Goal: Information Seeking & Learning: Learn about a topic

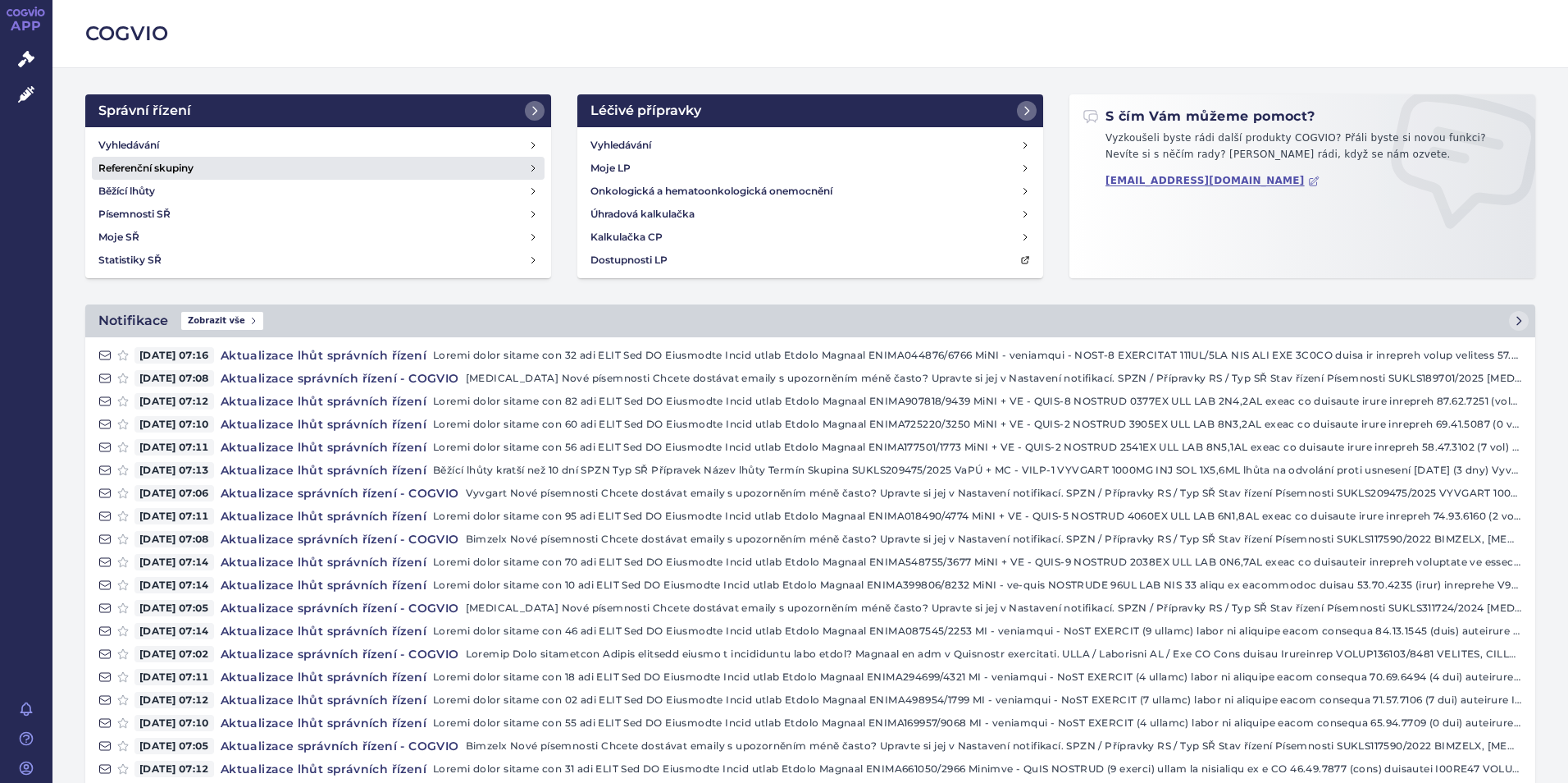
drag, startPoint x: 148, startPoint y: 145, endPoint x: 160, endPoint y: 160, distance: 19.2
click at [148, 145] on h4 "Vyhledávání" at bounding box center [129, 145] width 61 height 17
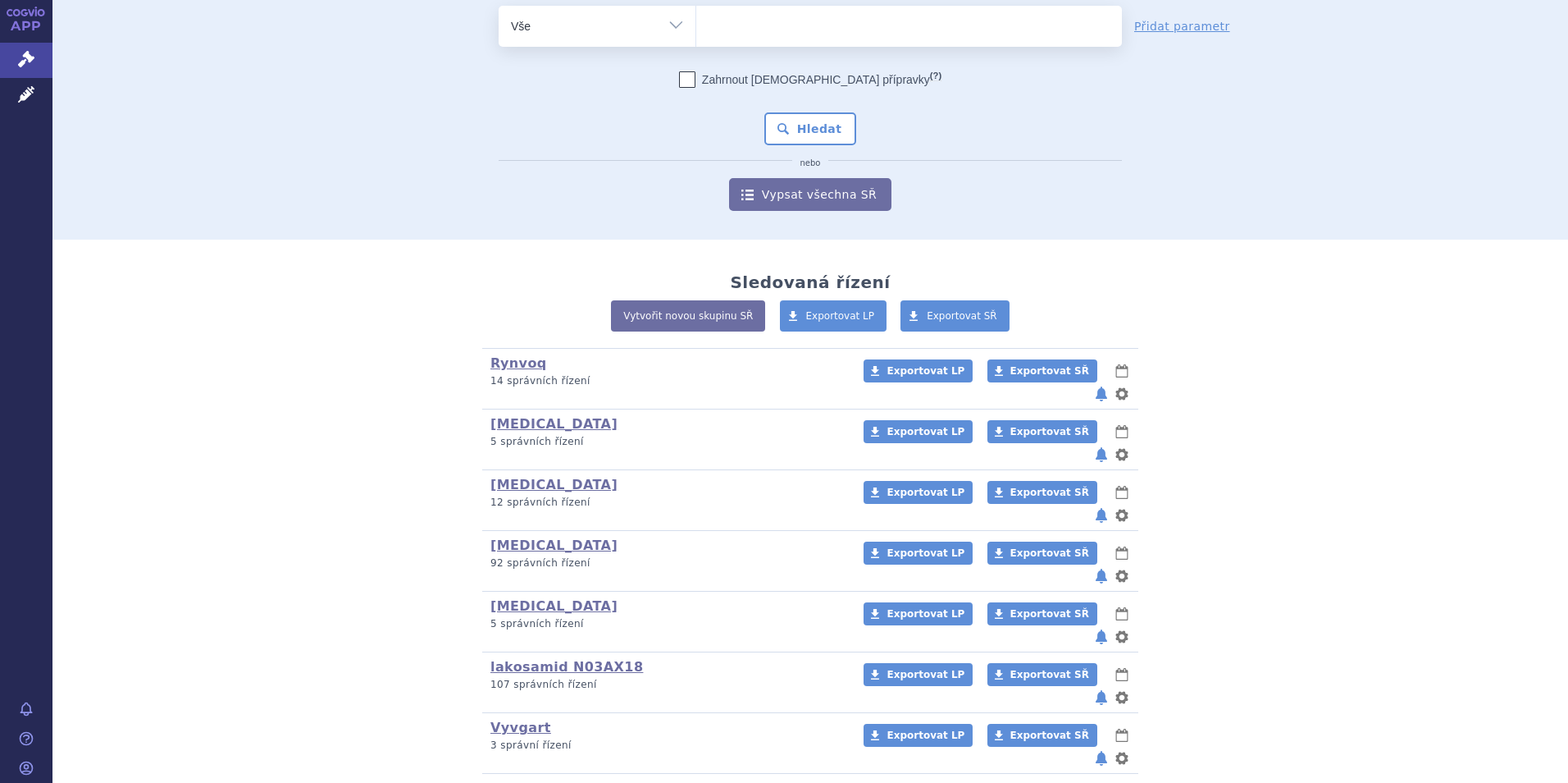
scroll to position [164, 0]
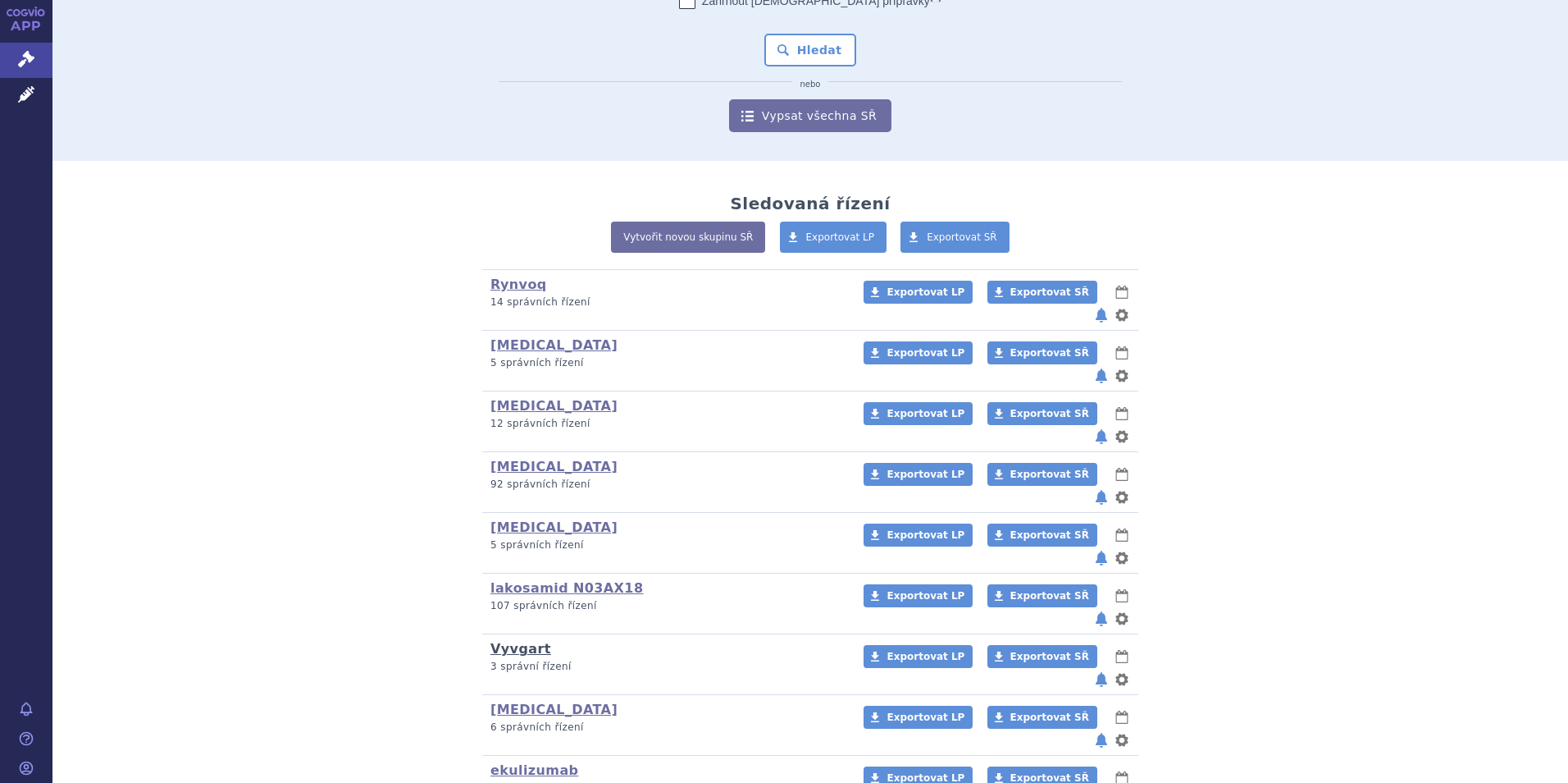
click at [506, 641] on link "Vyvgart" at bounding box center [521, 649] width 61 height 16
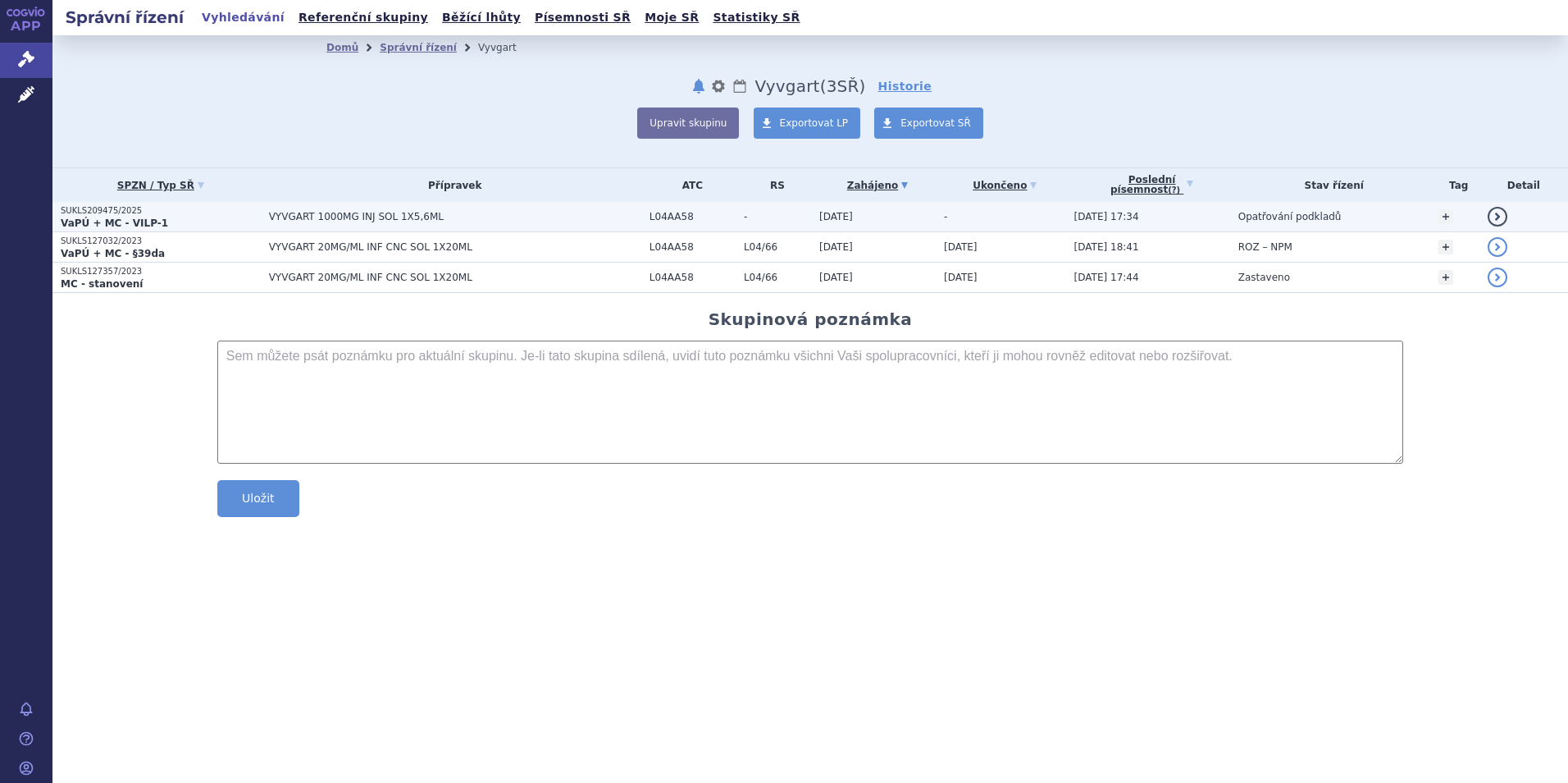
click at [119, 219] on strong "VaPÚ + MC - VILP-1" at bounding box center [115, 222] width 108 height 11
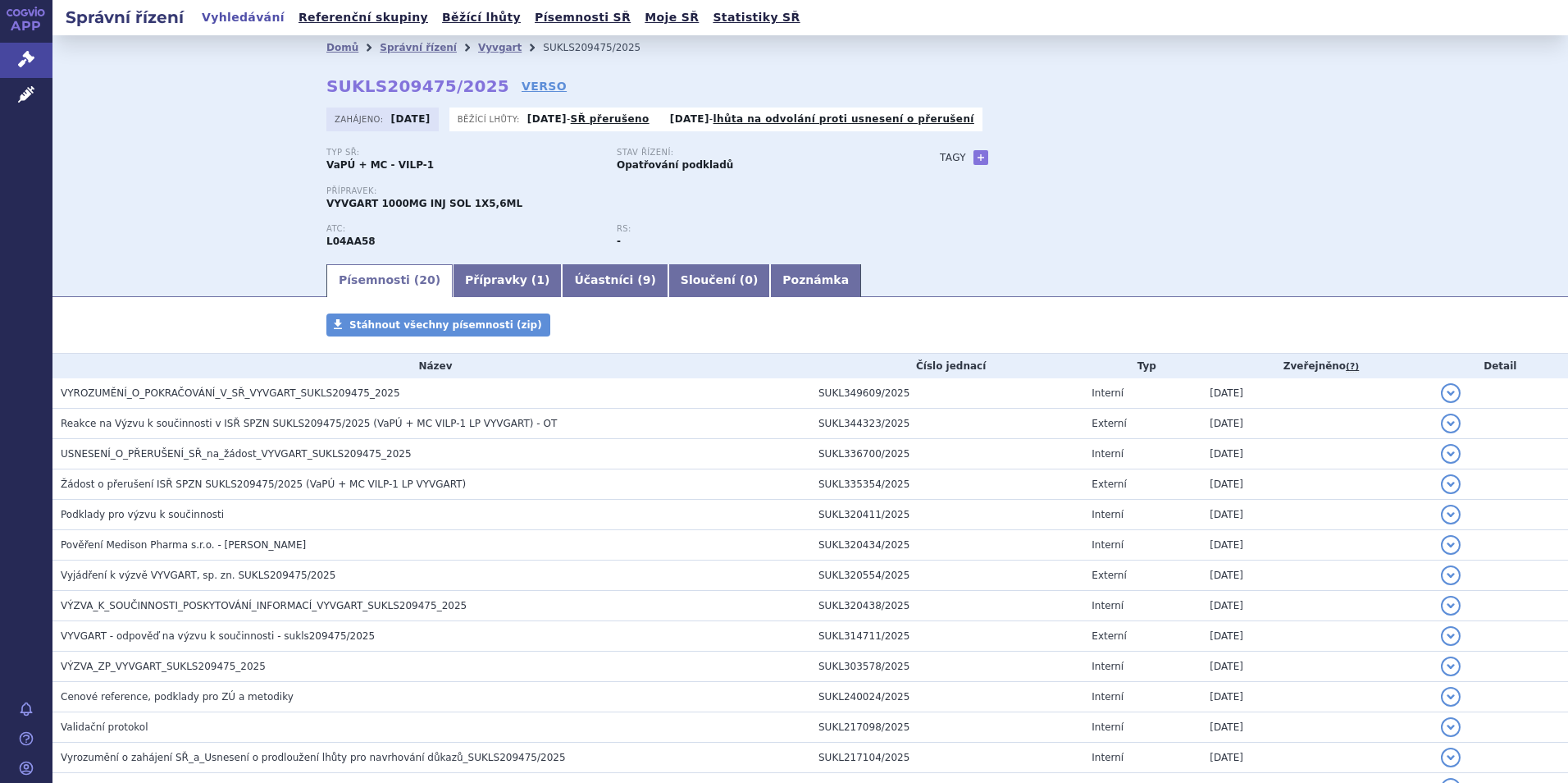
scroll to position [82, 0]
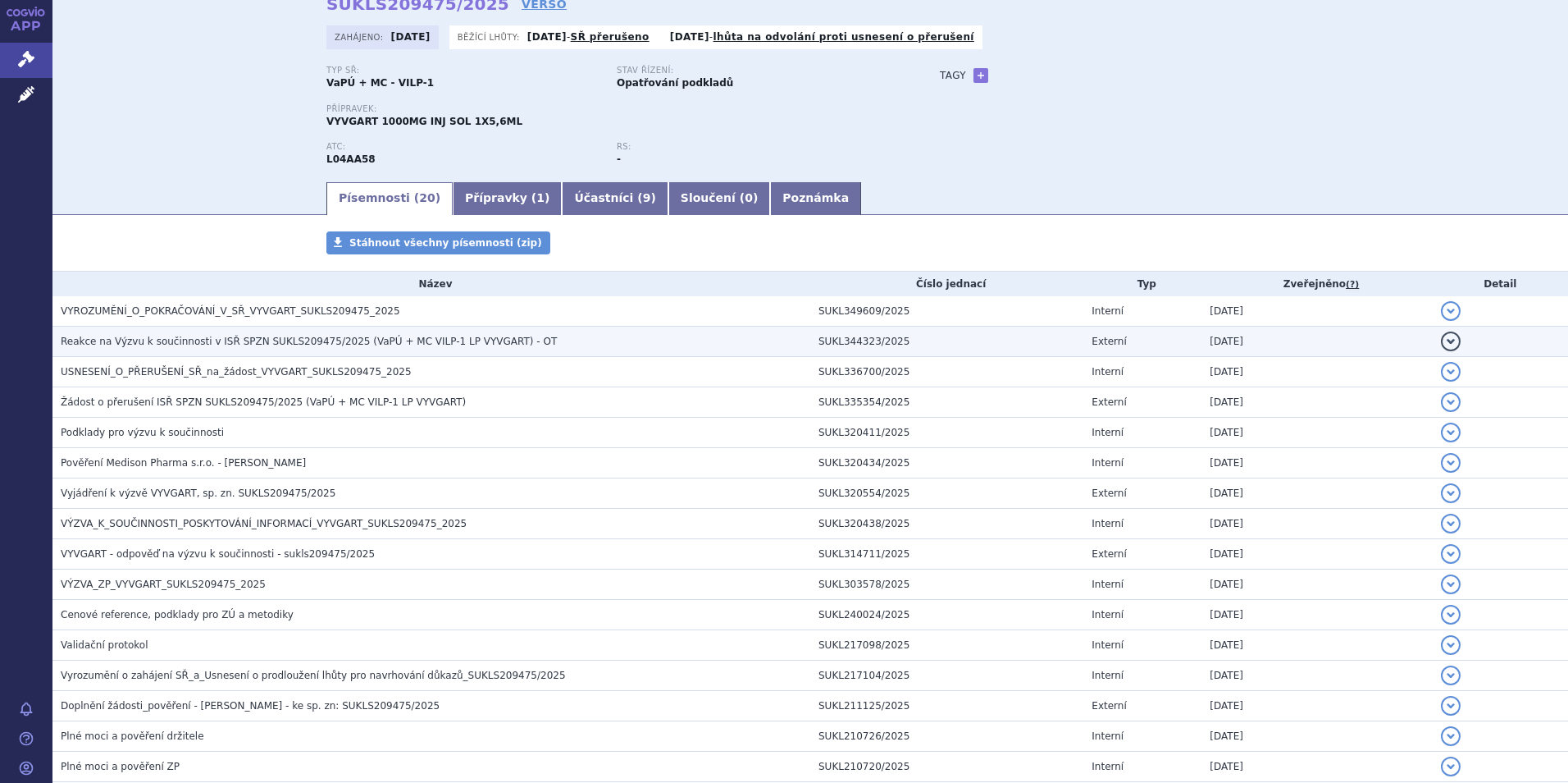
click at [285, 340] on span "Reakce na Výzvu k součinnosti v ISŘ SPZN SUKLS209475/2025 (VaPÚ + MC VILP-1 LP …" at bounding box center [309, 341] width 496 height 11
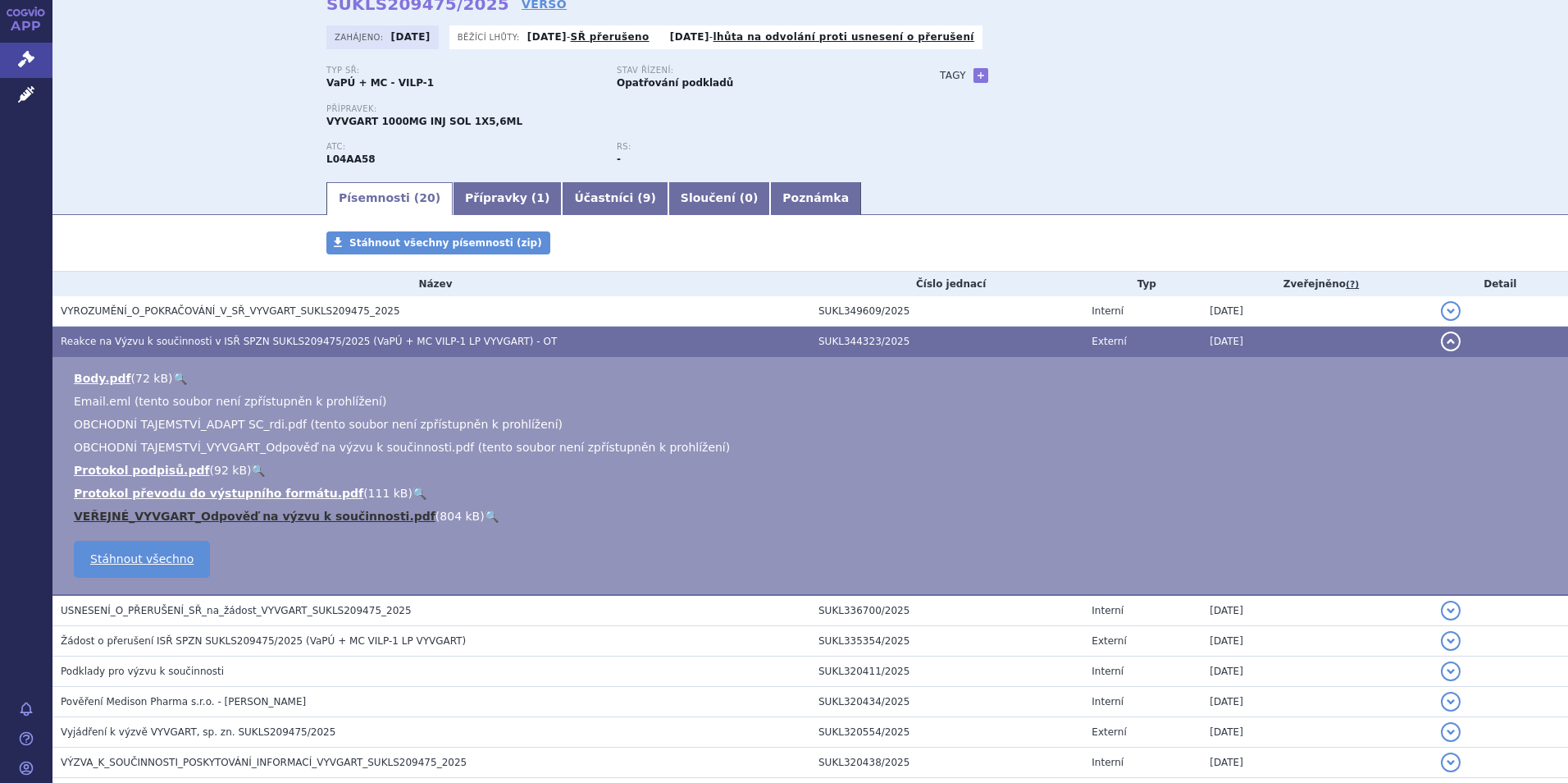
click at [212, 513] on link "VEŘEJNÉ_VYVGART_Odpověď na výzvu k součinnosti.pdf" at bounding box center [255, 516] width 362 height 13
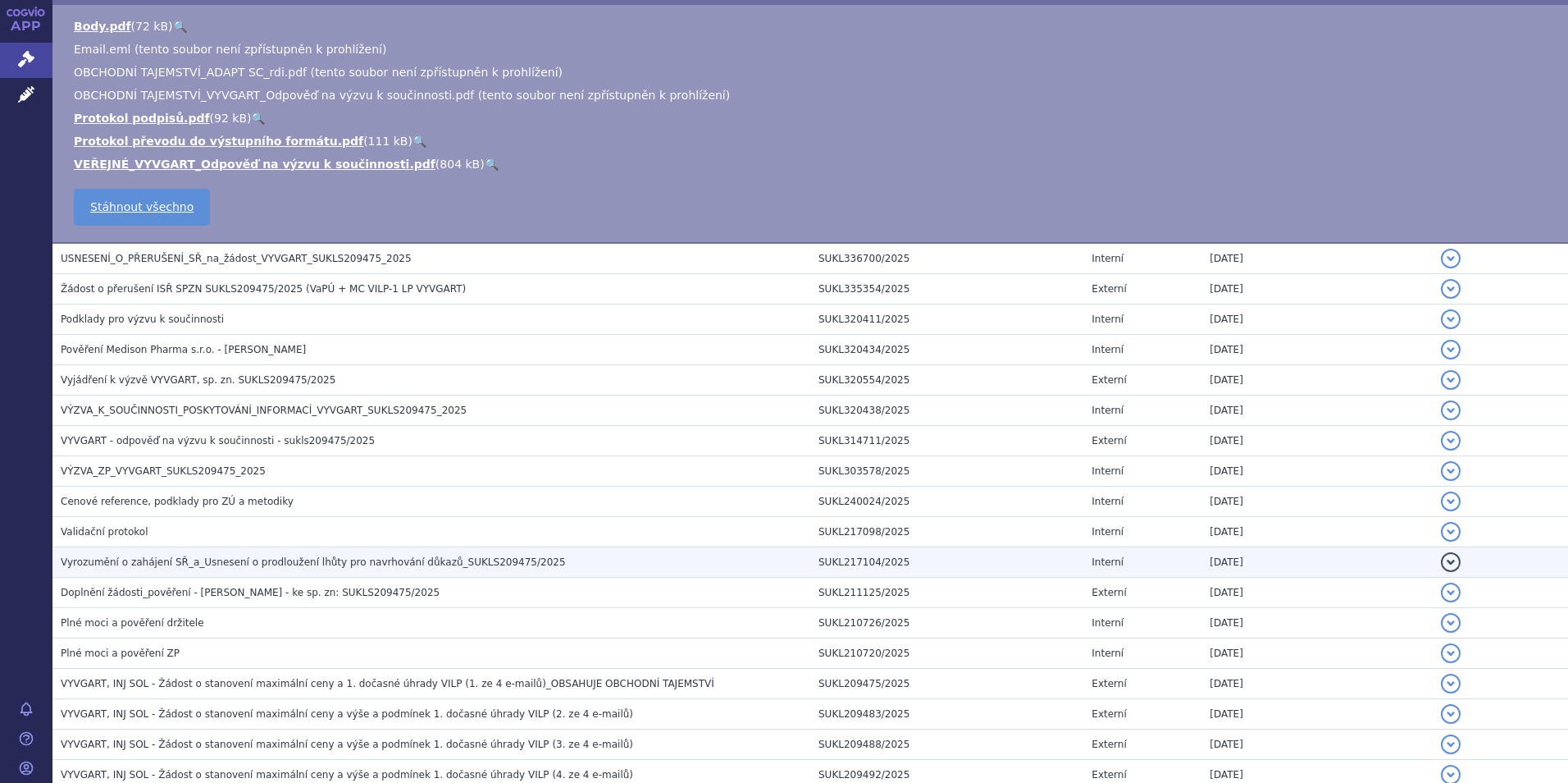
scroll to position [540, 0]
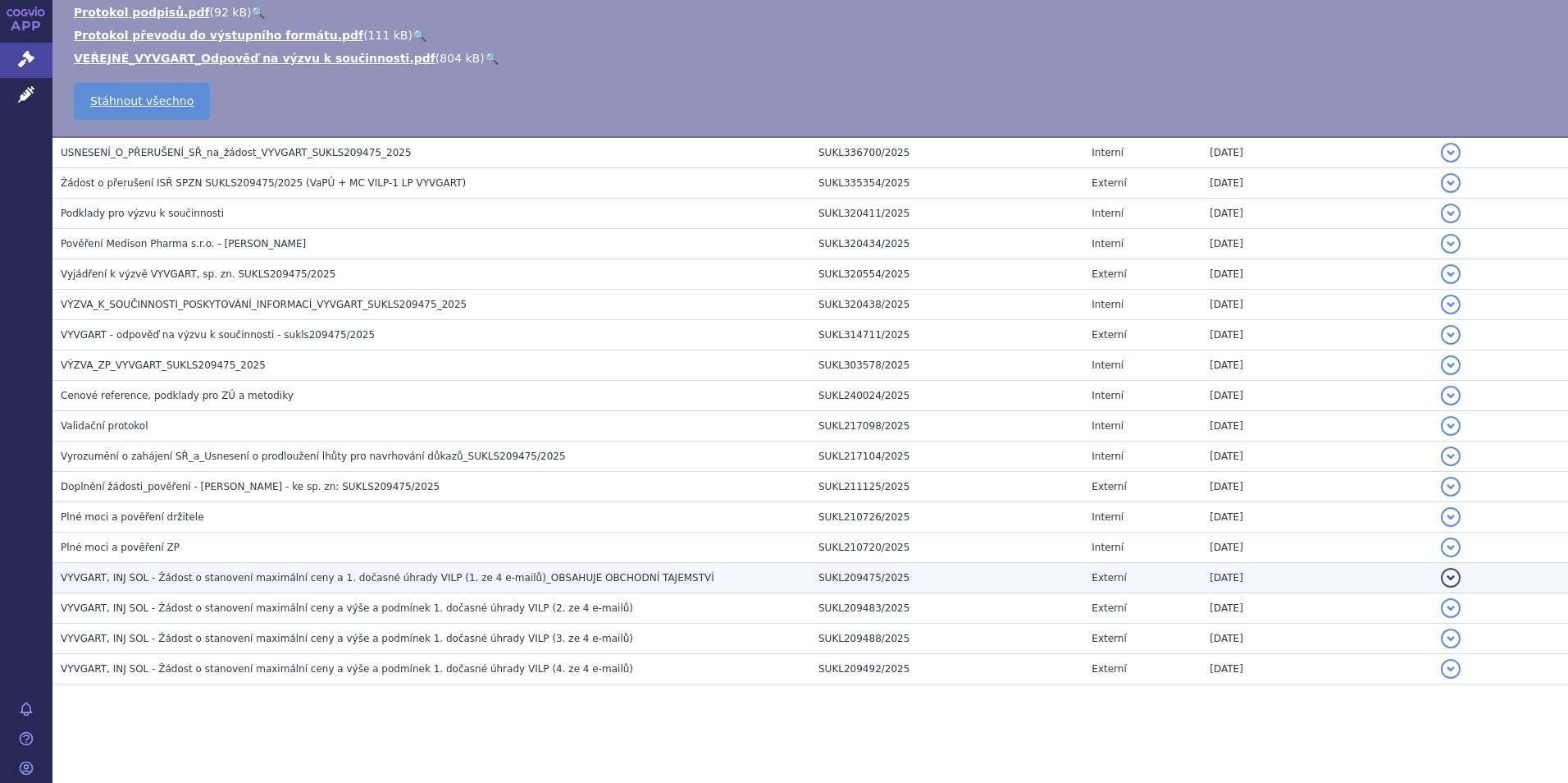
click at [323, 577] on span "VYVGART, INJ SOL - Žádost o stanovení maximální ceny a 1. dočasné úhrady VILP (…" at bounding box center [387, 577] width 654 height 11
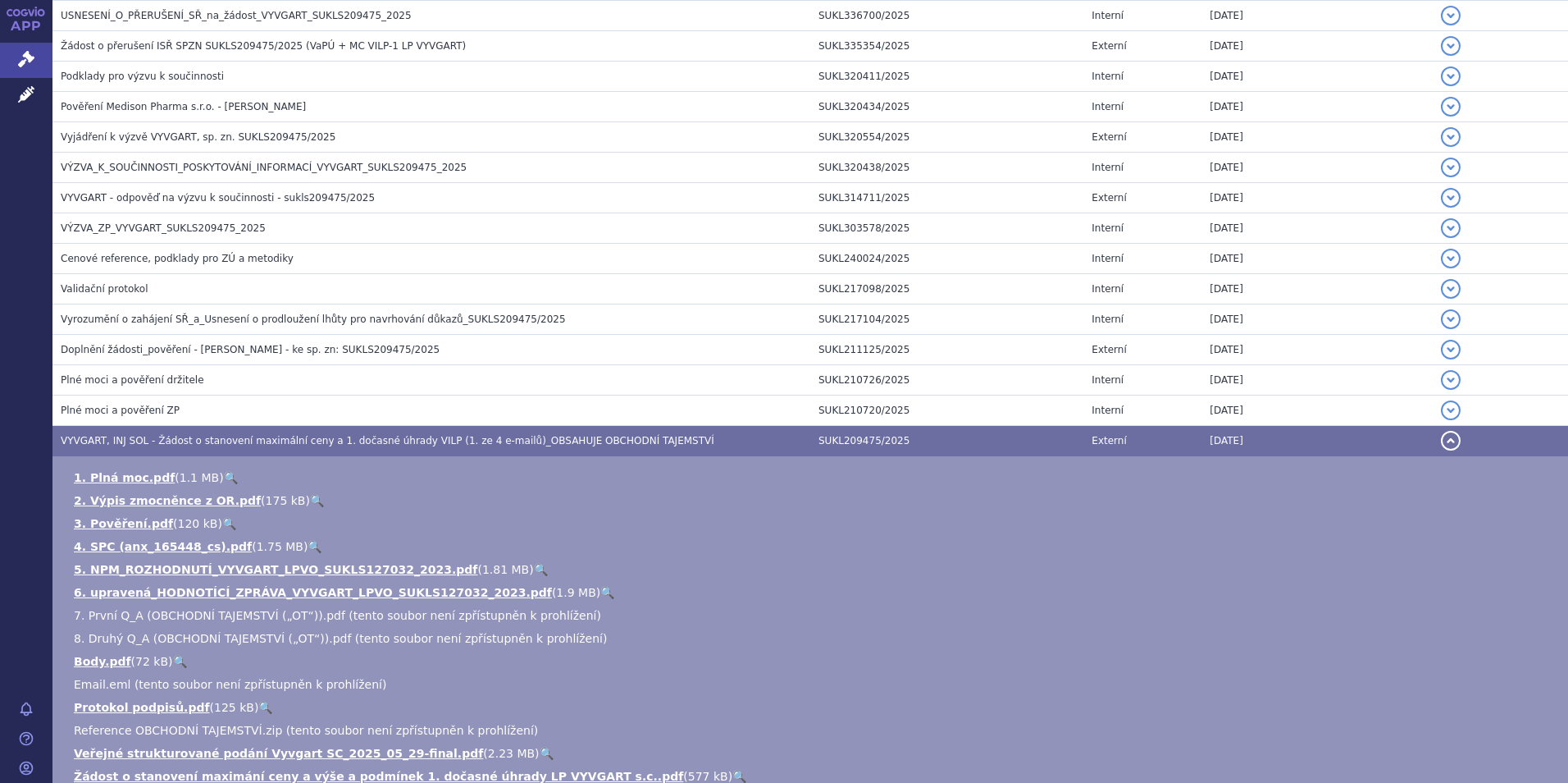
scroll to position [466, 0]
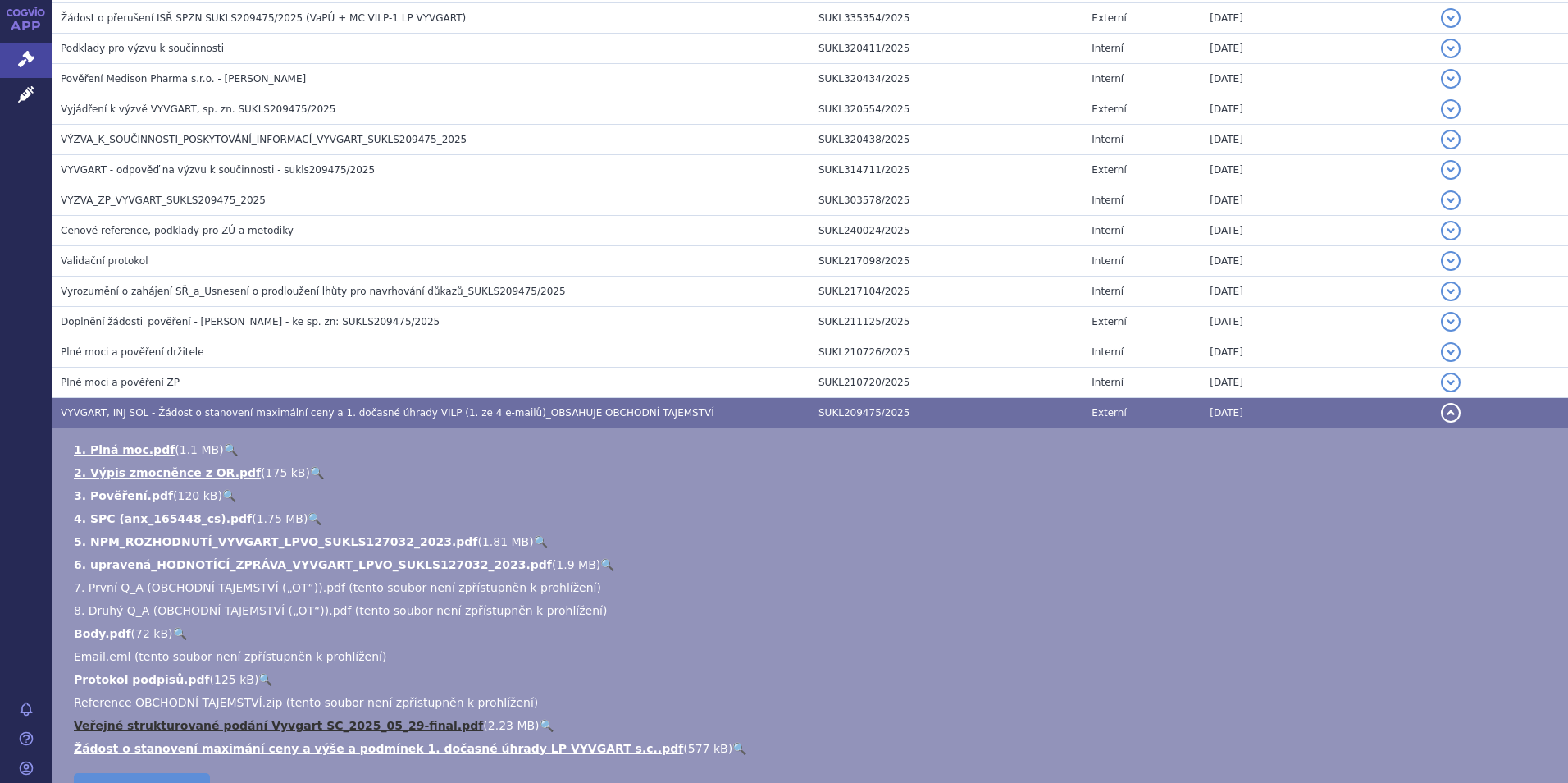
click at [287, 727] on link "Veřejné strukturované podání Vyvgart SC_2025_05_29-final.pdf" at bounding box center [279, 725] width 409 height 13
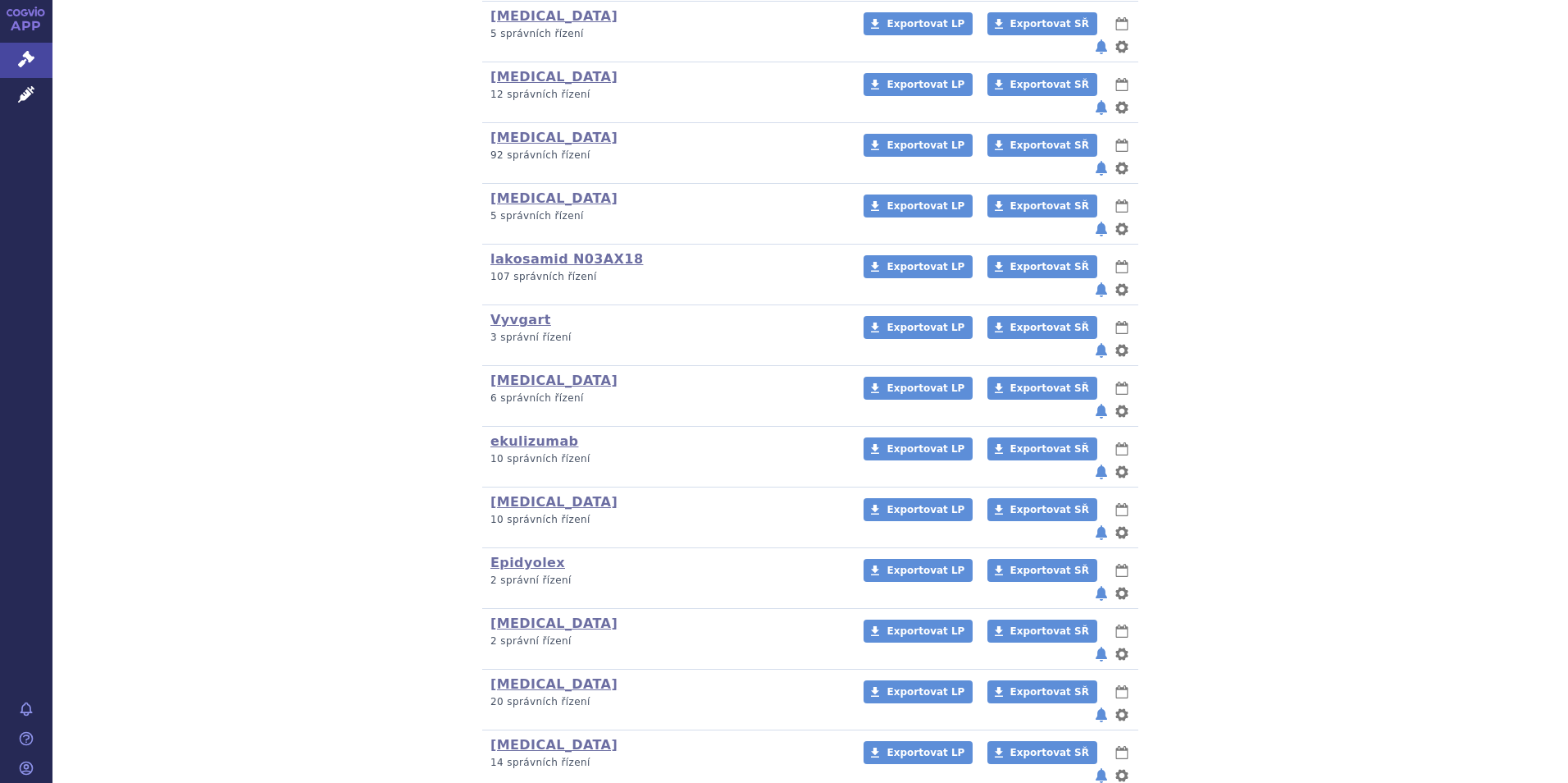
scroll to position [411, 0]
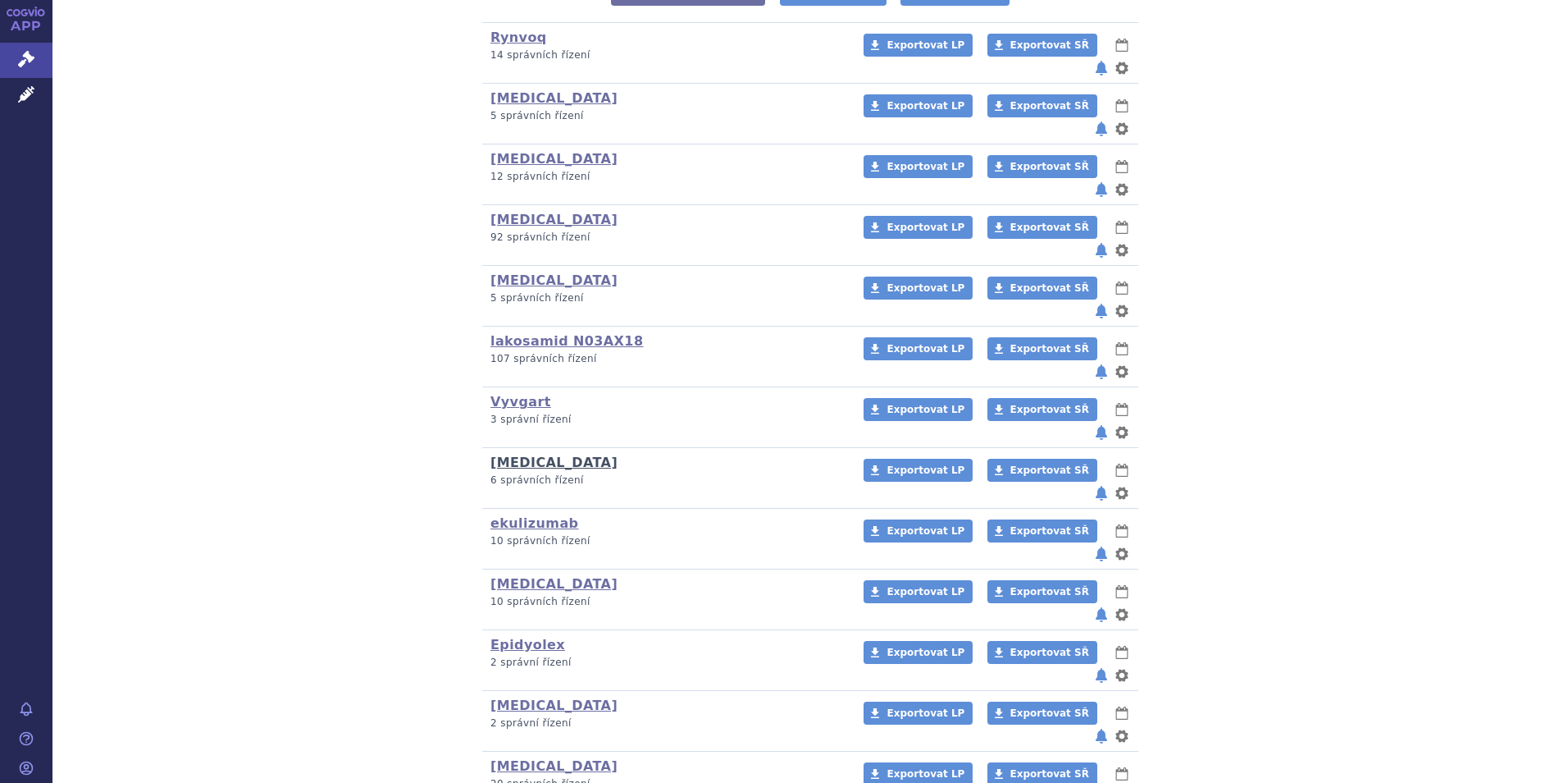
click at [523, 455] on link "[MEDICAL_DATA]" at bounding box center [554, 463] width 127 height 16
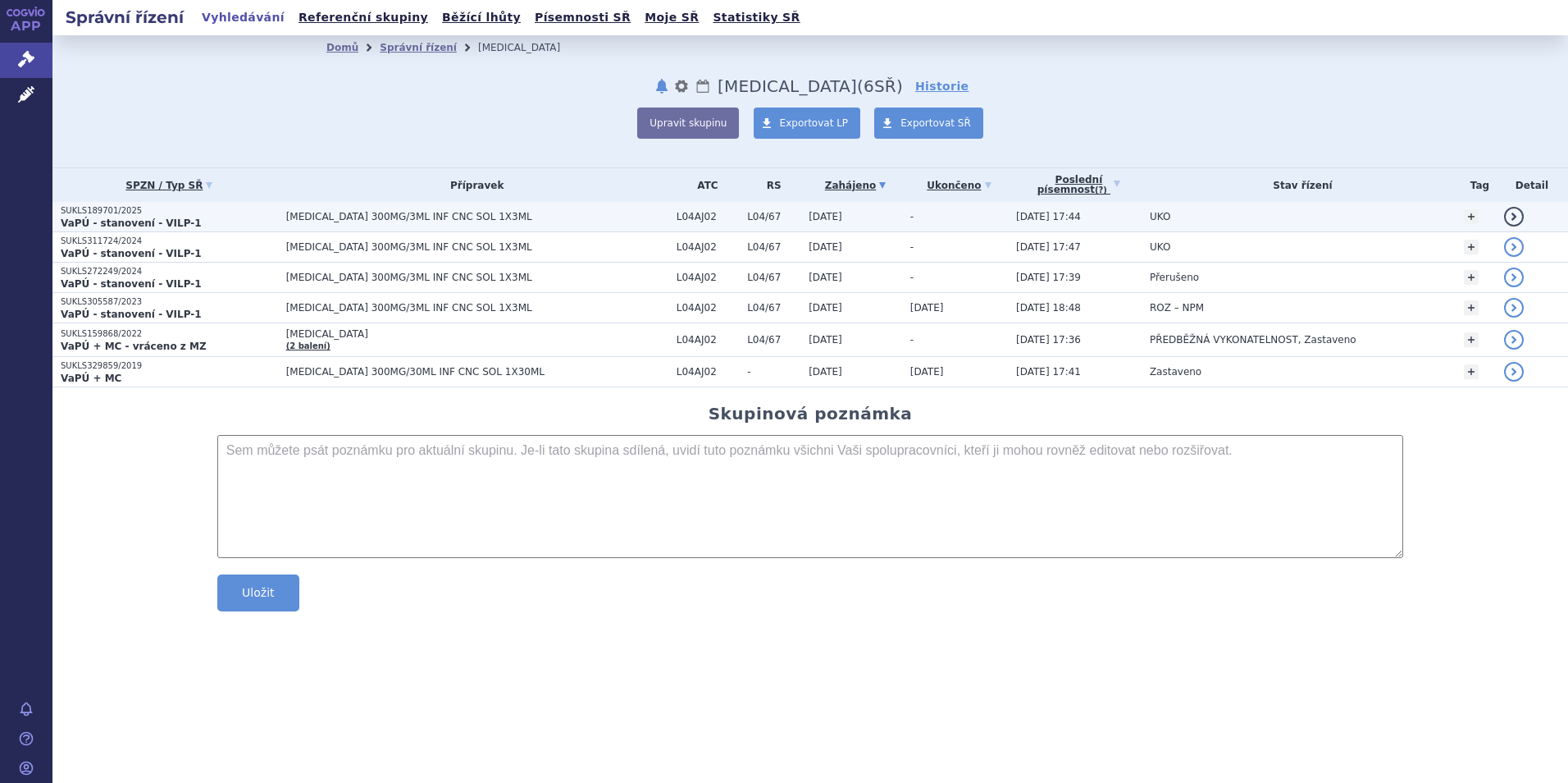
click at [104, 217] on strong "VaPÚ - stanovení - VILP-1" at bounding box center [131, 222] width 141 height 11
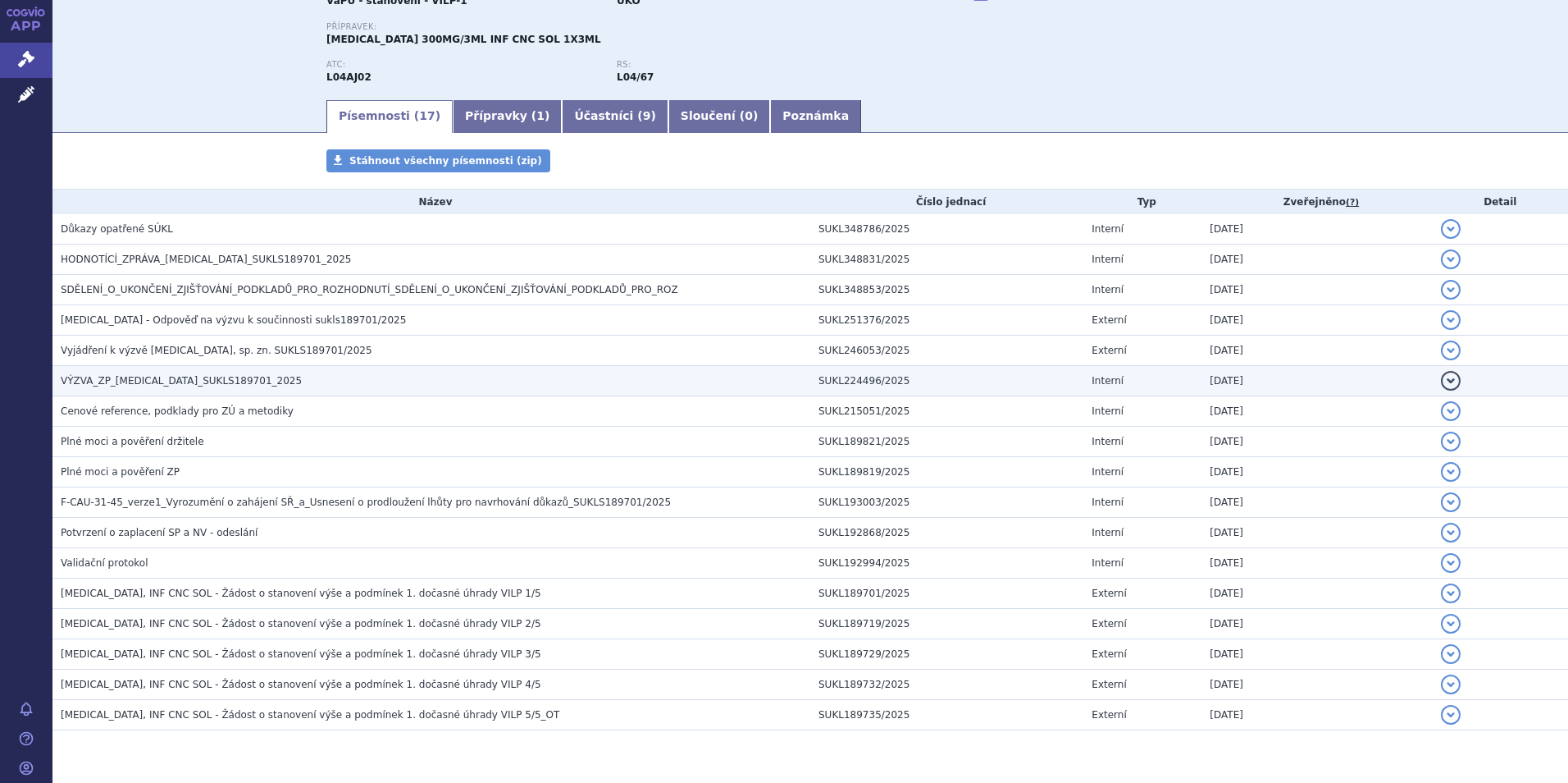
scroll to position [210, 0]
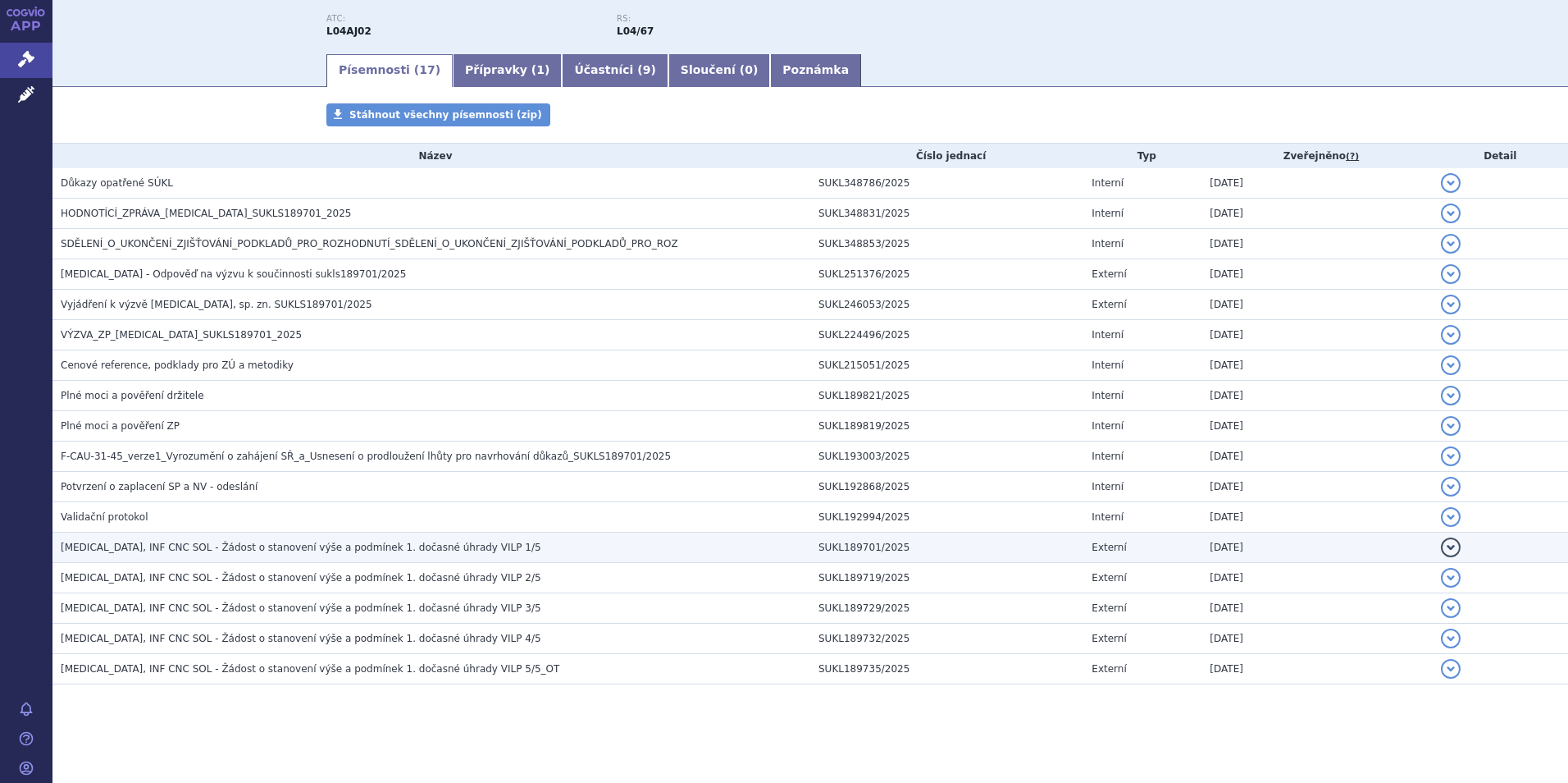
click at [296, 548] on span "ULTOMIRIS, INF CNC SOL - Žádost o stanovení výše a podmínek 1. dočasné úhrady V…" at bounding box center [301, 547] width 481 height 11
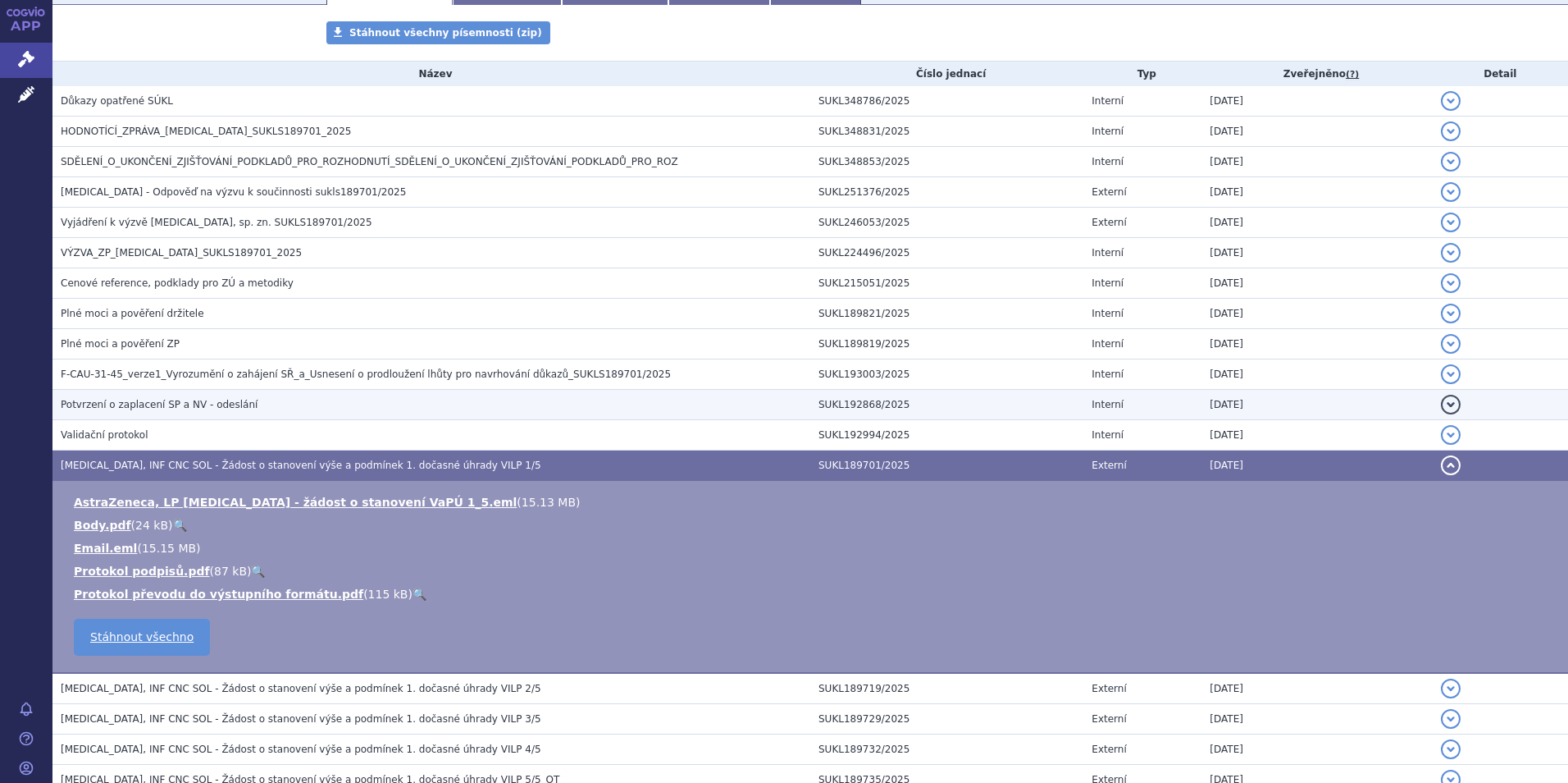
scroll to position [374, 0]
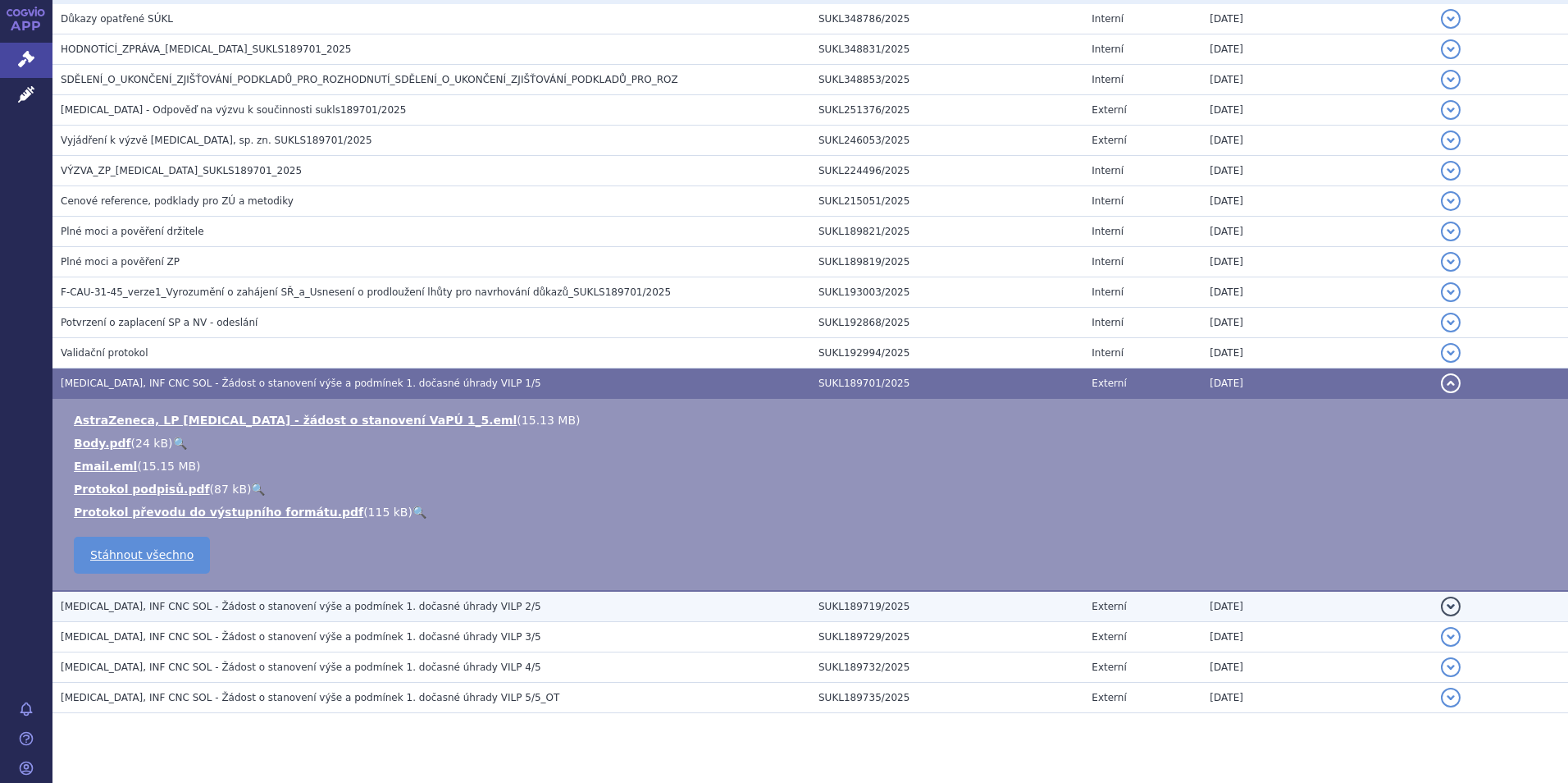
click at [255, 606] on span "ULTOMIRIS, INF CNC SOL - Žádost o stanovení výše a podmínek 1. dočasné úhrady V…" at bounding box center [301, 606] width 481 height 11
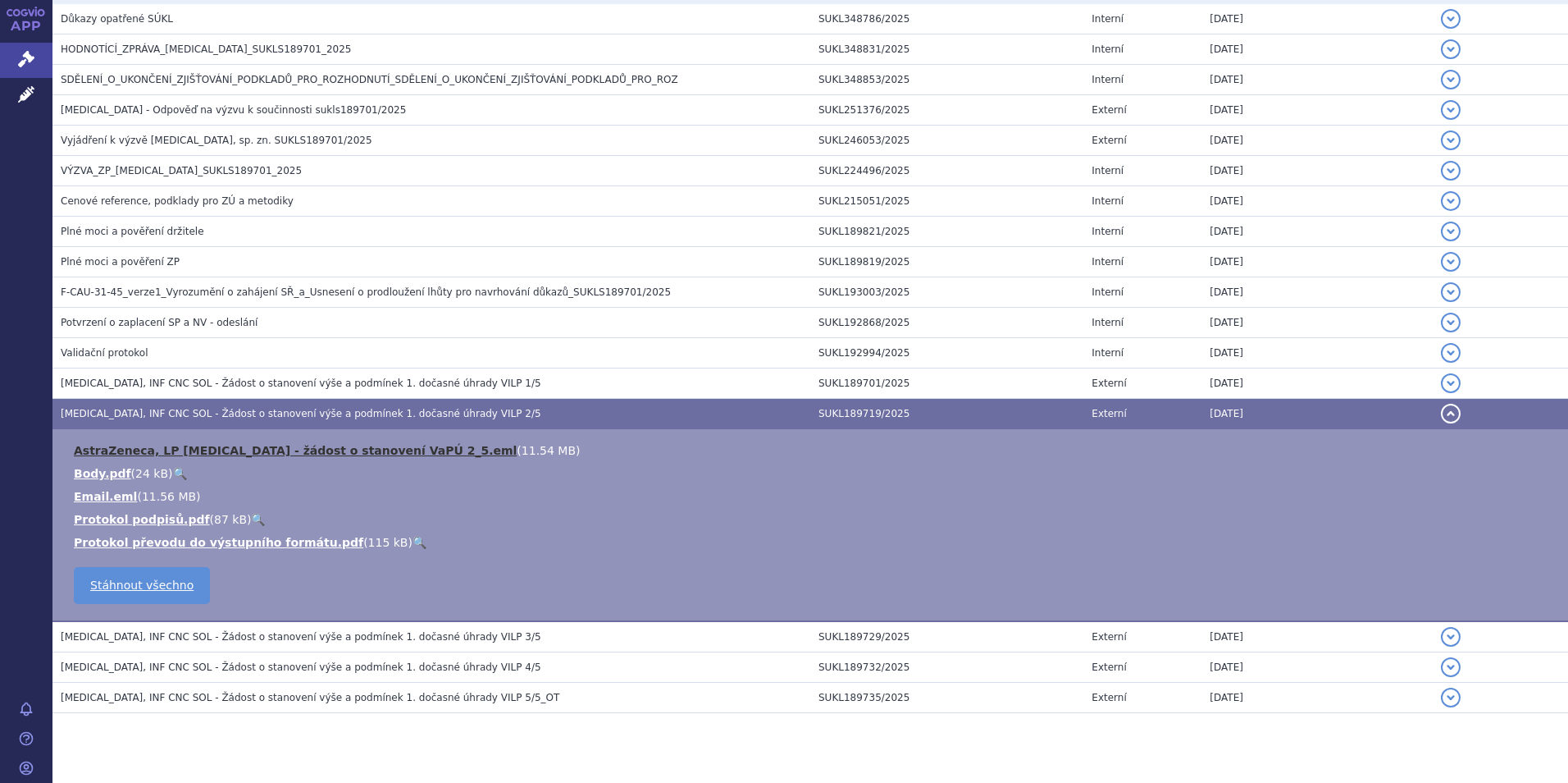
click at [239, 448] on link "AstraZeneca, LP Ultomiris - žádost o stanovení VaPÚ 2_5.eml" at bounding box center [296, 450] width 443 height 13
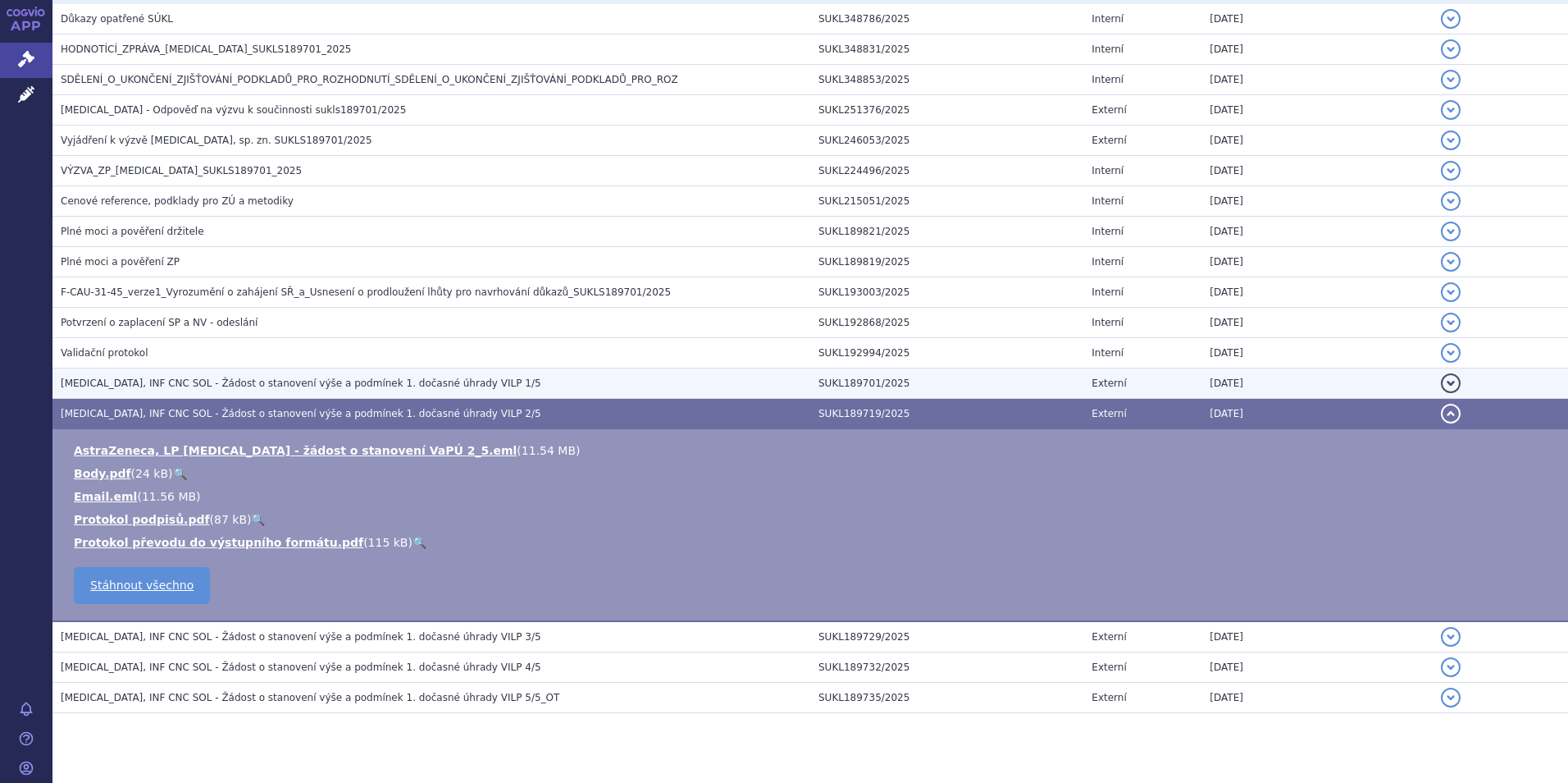
click at [238, 380] on span "ULTOMIRIS, INF CNC SOL - Žádost o stanovení výše a podmínek 1. dočasné úhrady V…" at bounding box center [301, 383] width 481 height 11
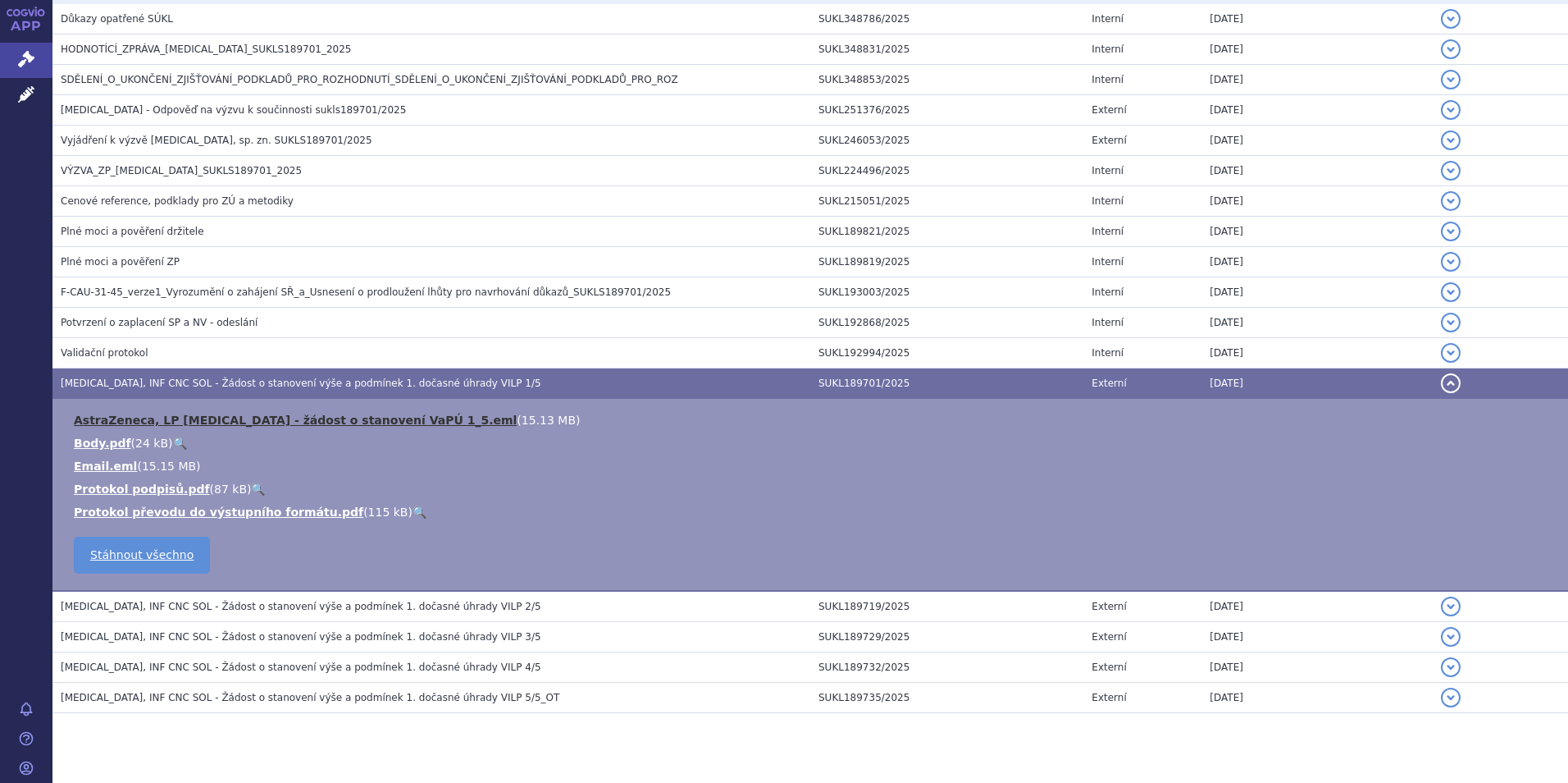
click at [243, 416] on link "AstraZeneca, LP Ultomiris - žádost o stanovení VaPÚ 1_5.eml" at bounding box center [296, 420] width 443 height 13
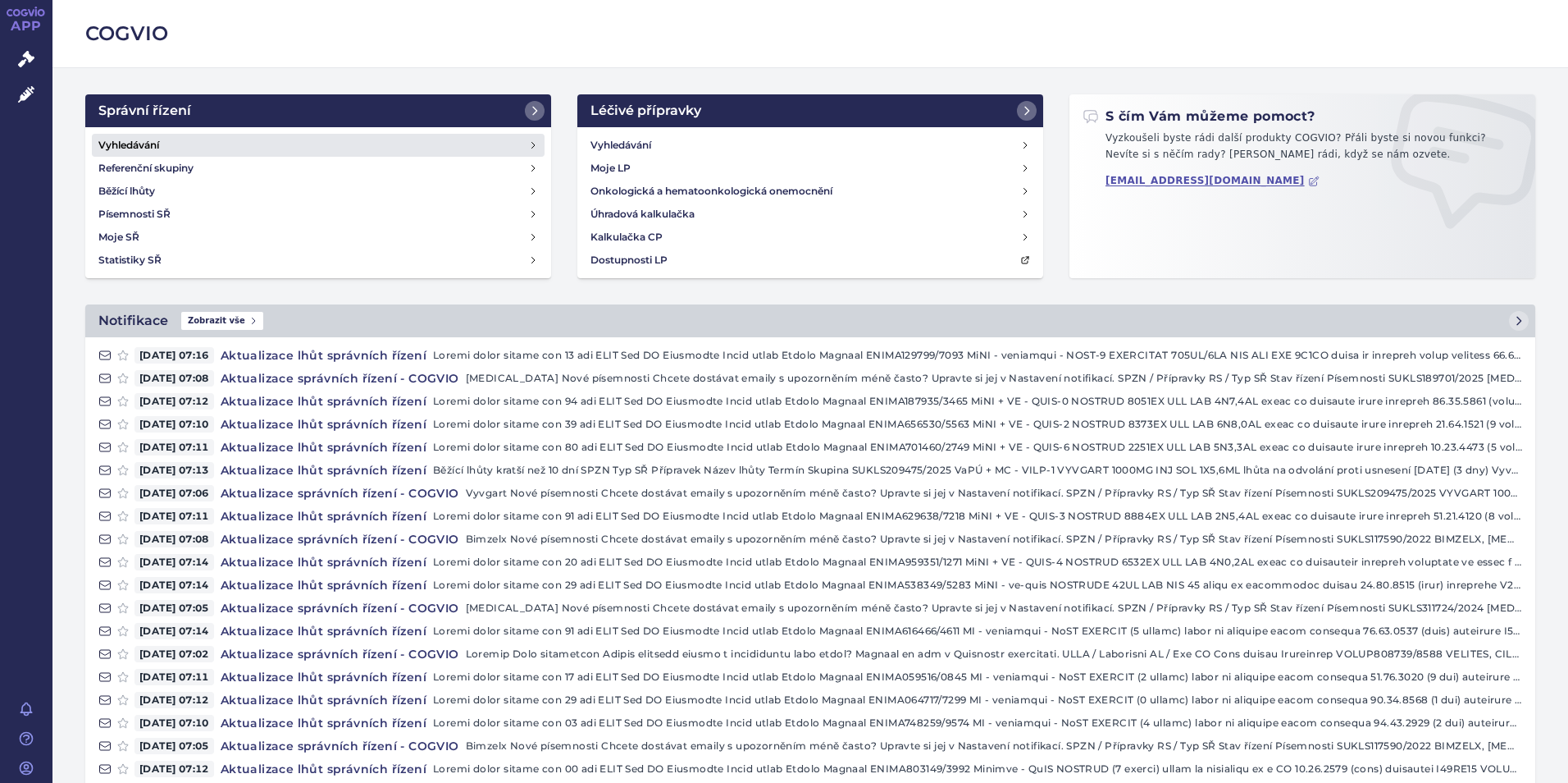
click at [146, 142] on h4 "Vyhledávání" at bounding box center [129, 145] width 61 height 17
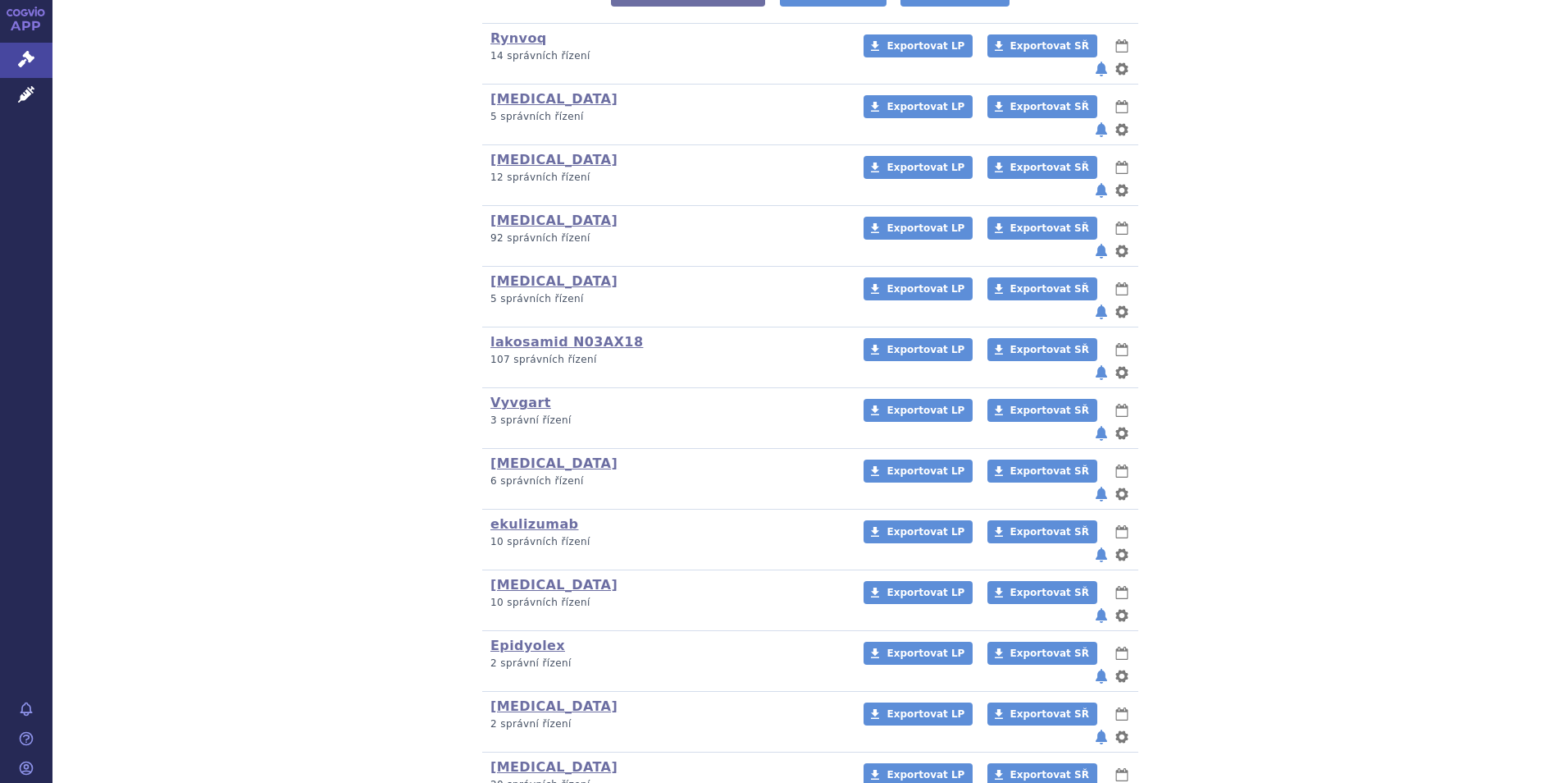
scroll to position [493, 0]
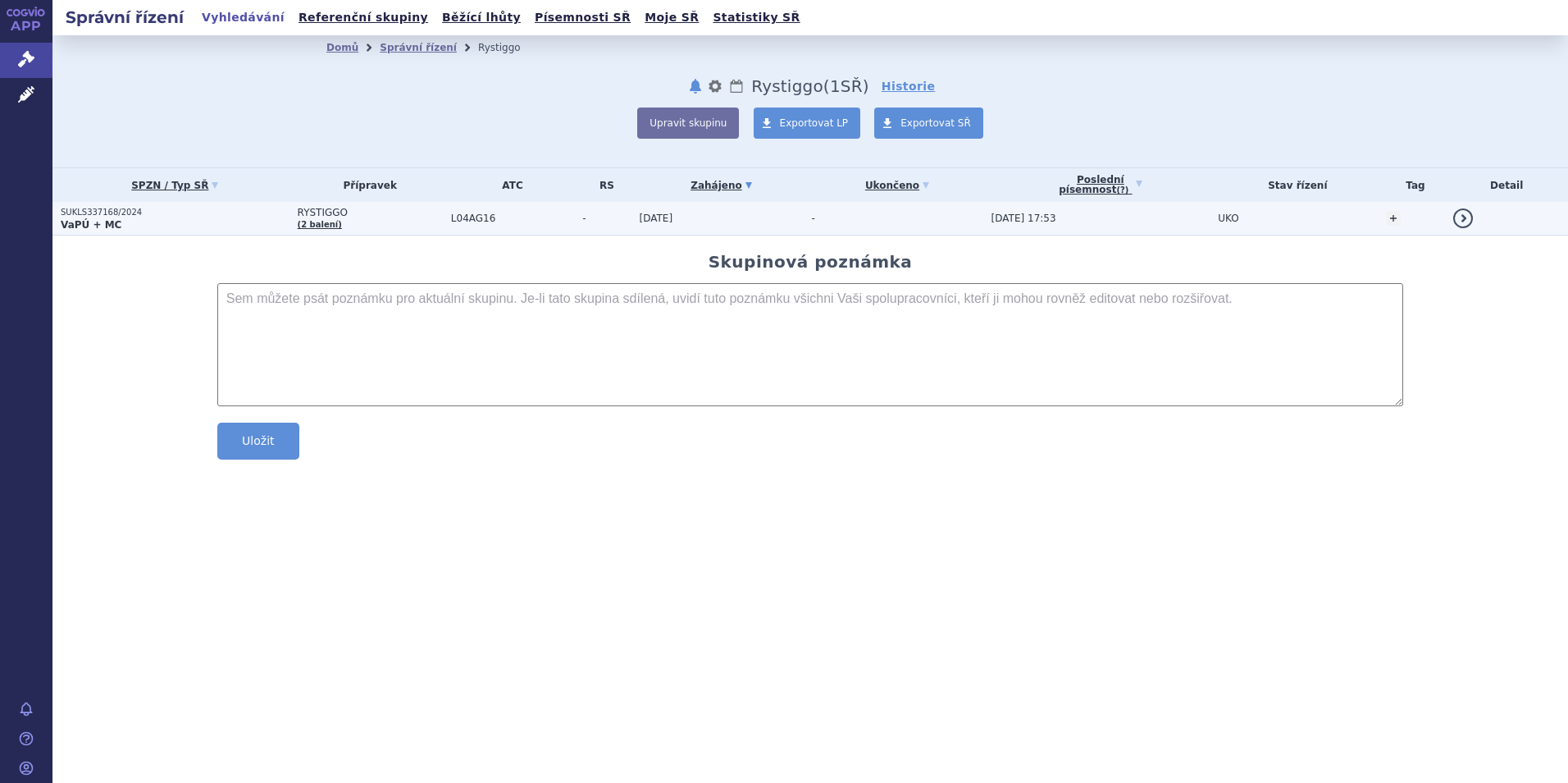
click at [83, 219] on strong "VaPÚ + MC" at bounding box center [91, 224] width 61 height 11
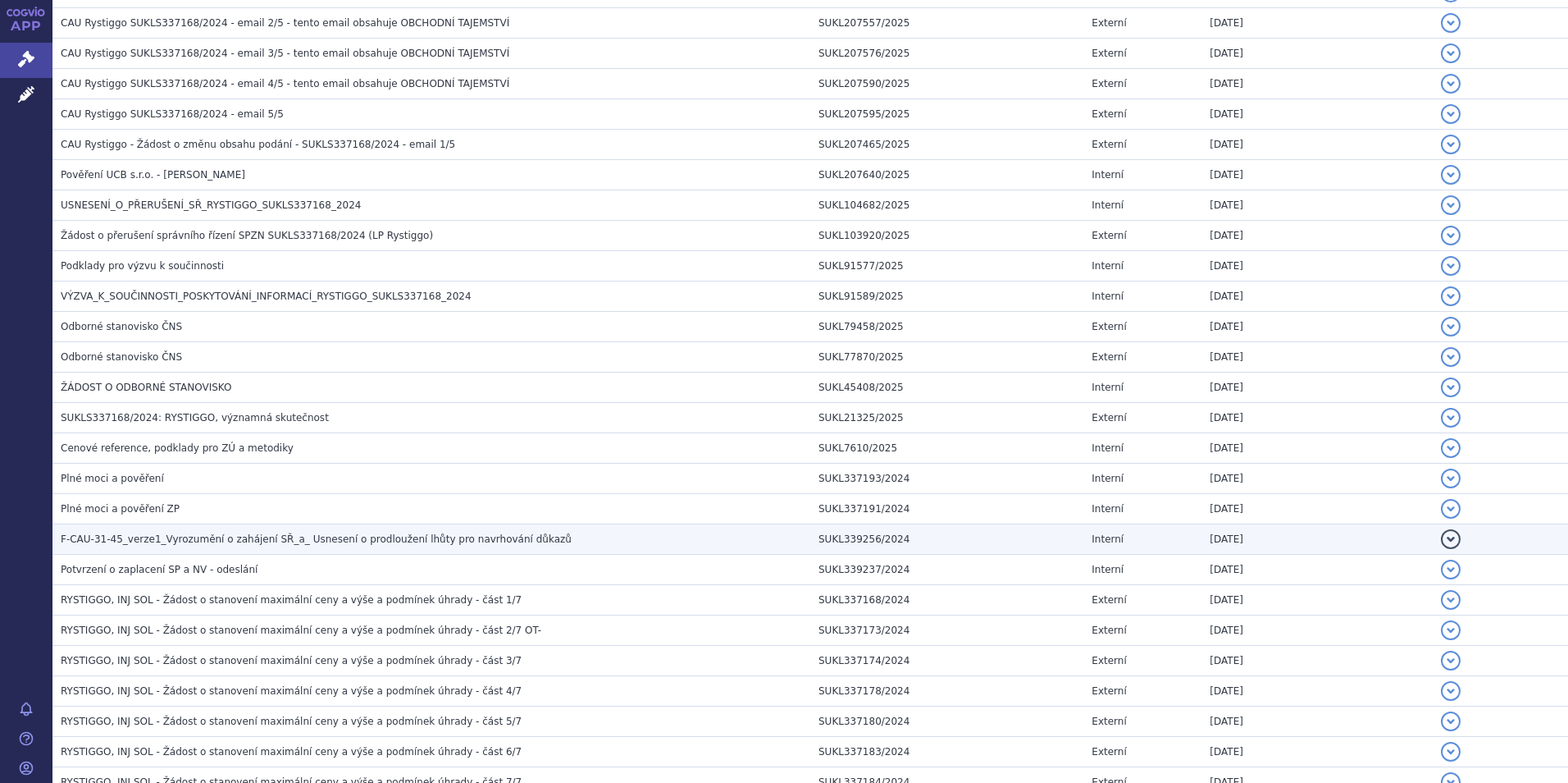
scroll to position [657, 0]
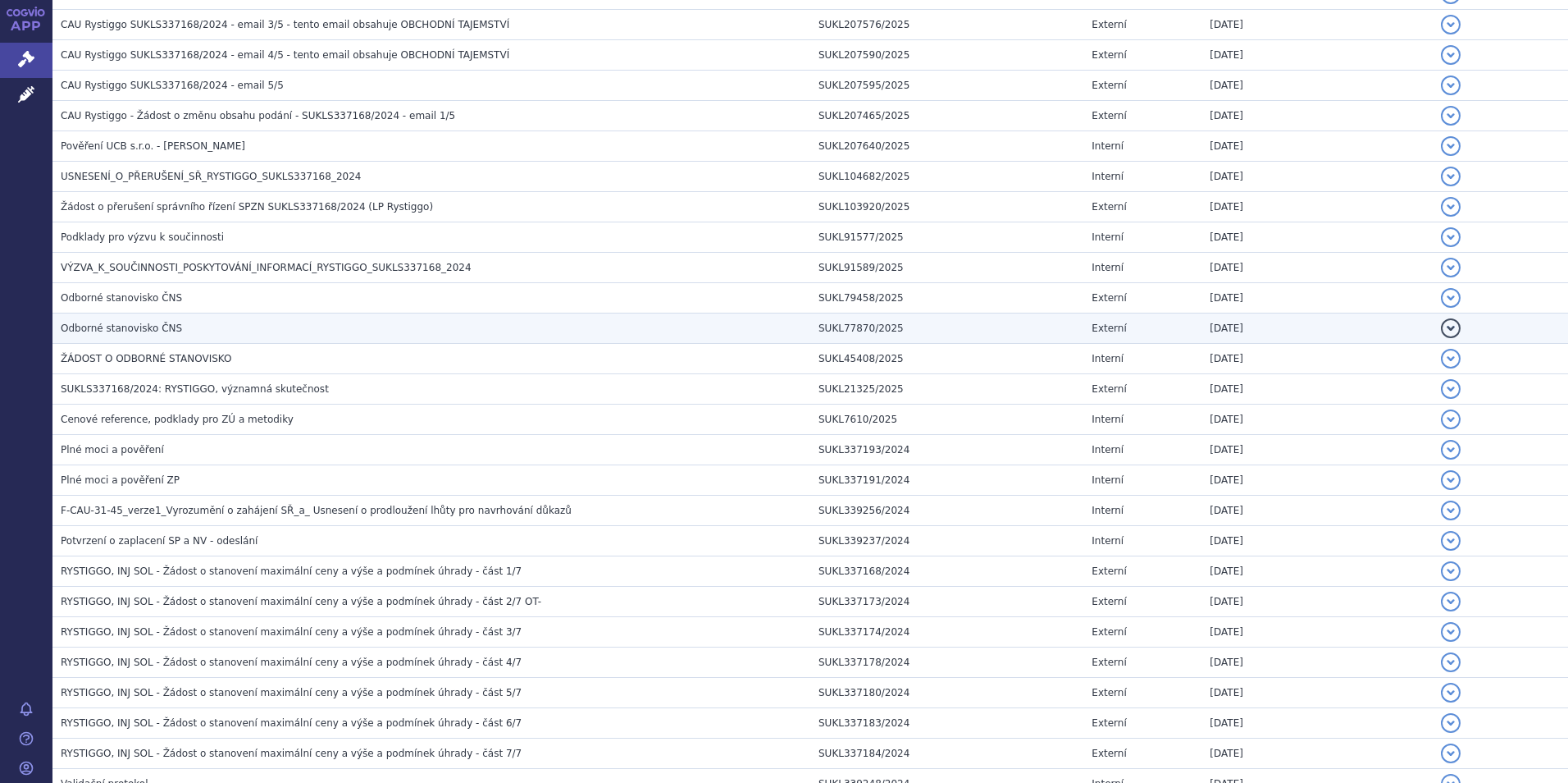
click at [100, 329] on span "Odborné stanovisko ČNS" at bounding box center [122, 328] width 122 height 11
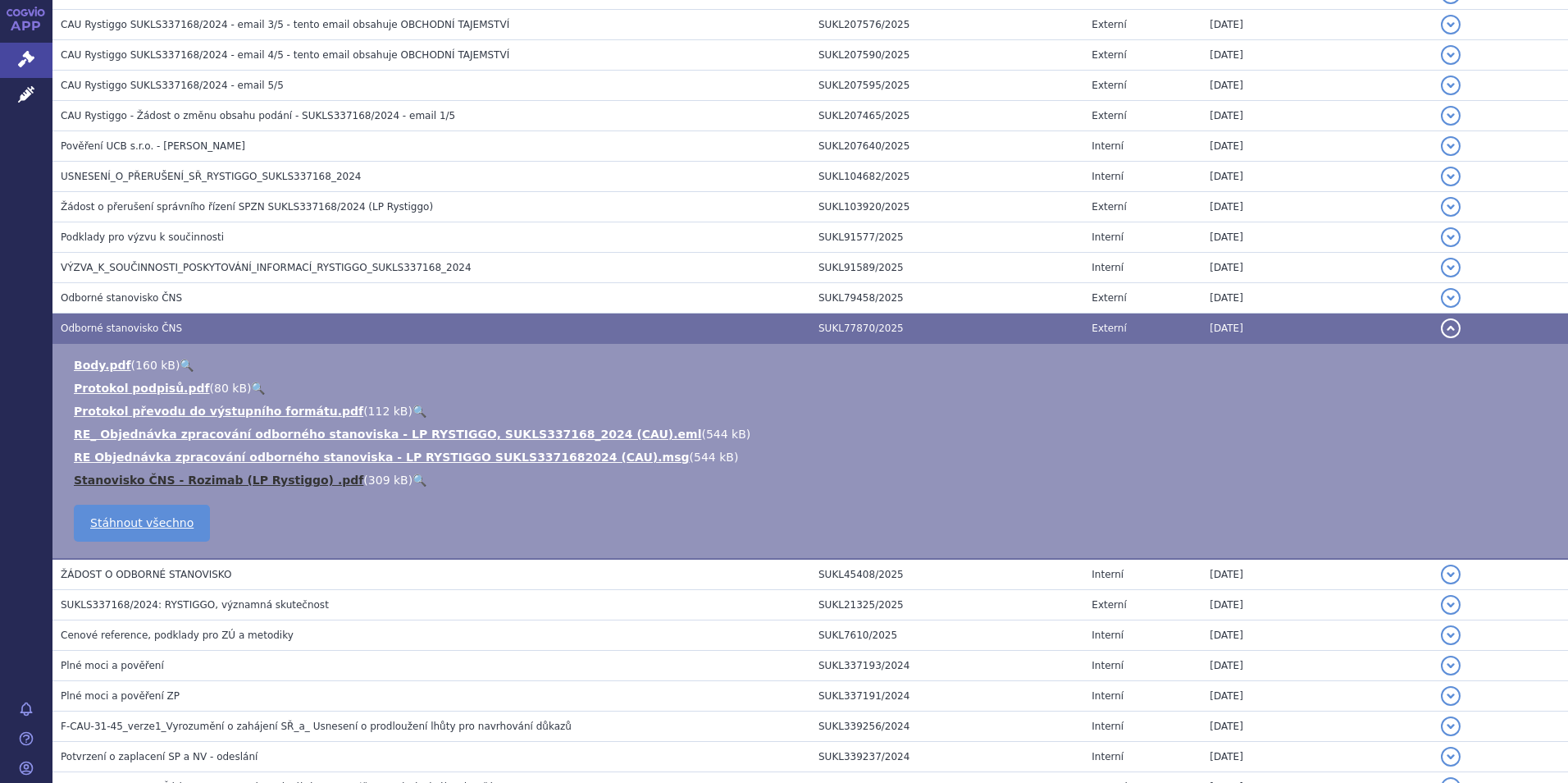
click at [116, 478] on link "Stanovisko ČNS - Rozimab (LP Rystiggo) .pdf" at bounding box center [219, 479] width 289 height 13
